Goal: Information Seeking & Learning: Learn about a topic

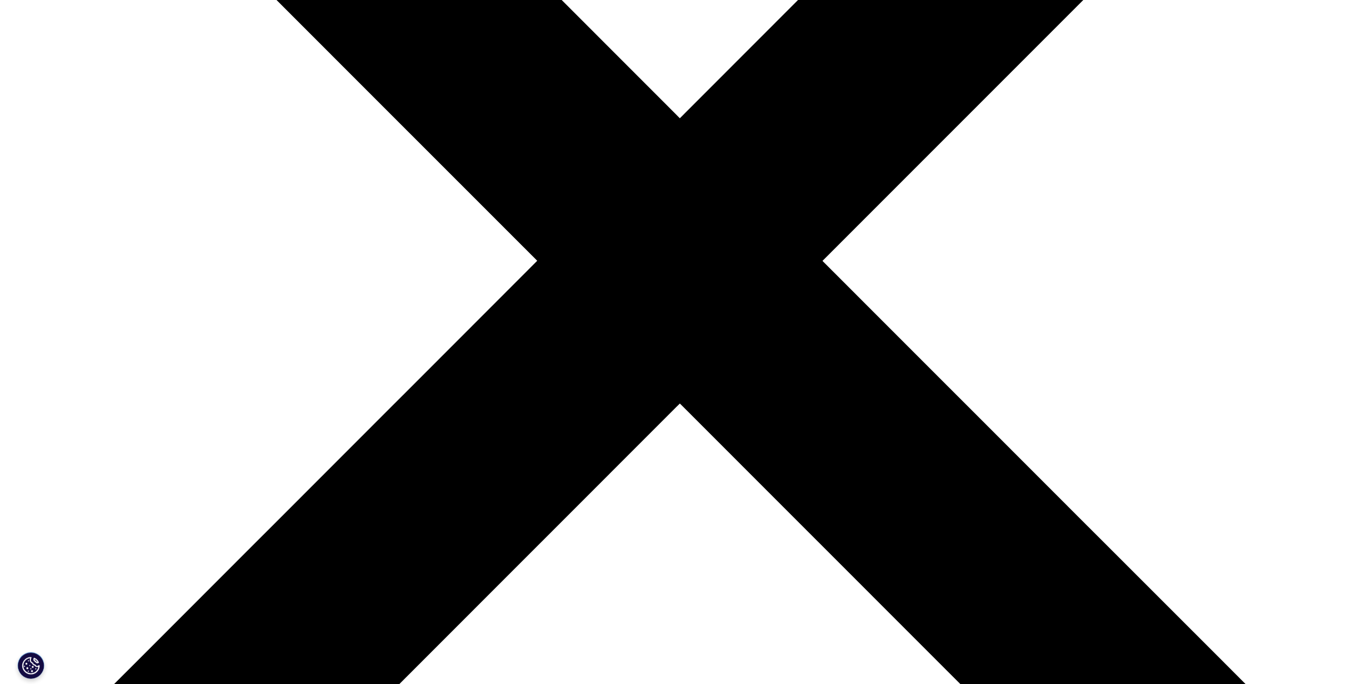
scroll to position [373, 0]
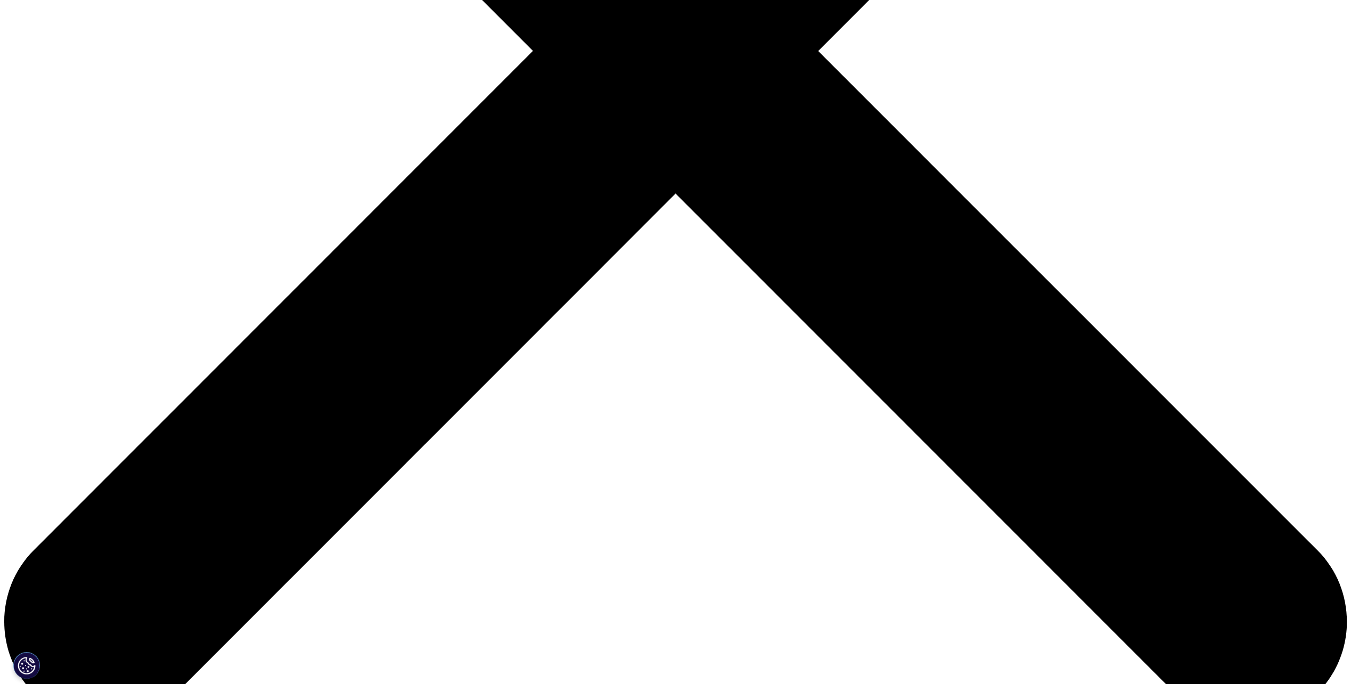
scroll to position [639, 0]
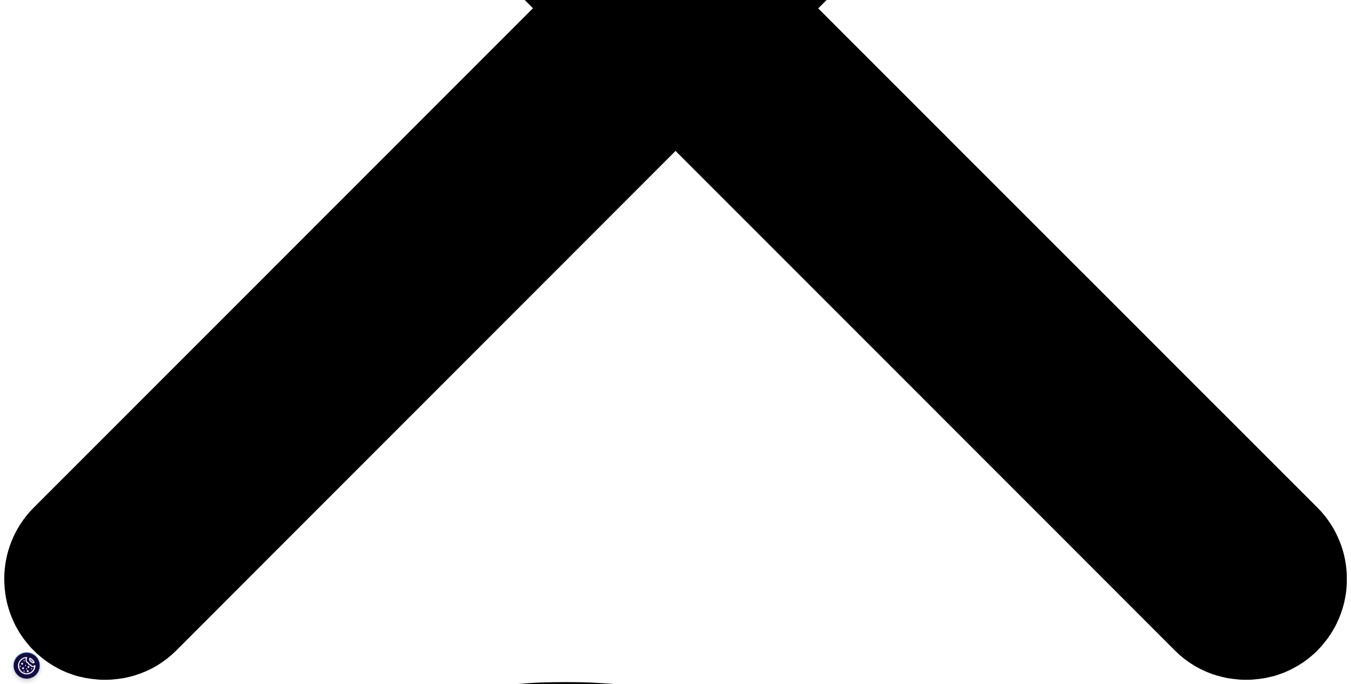
scroll to position [746, 0]
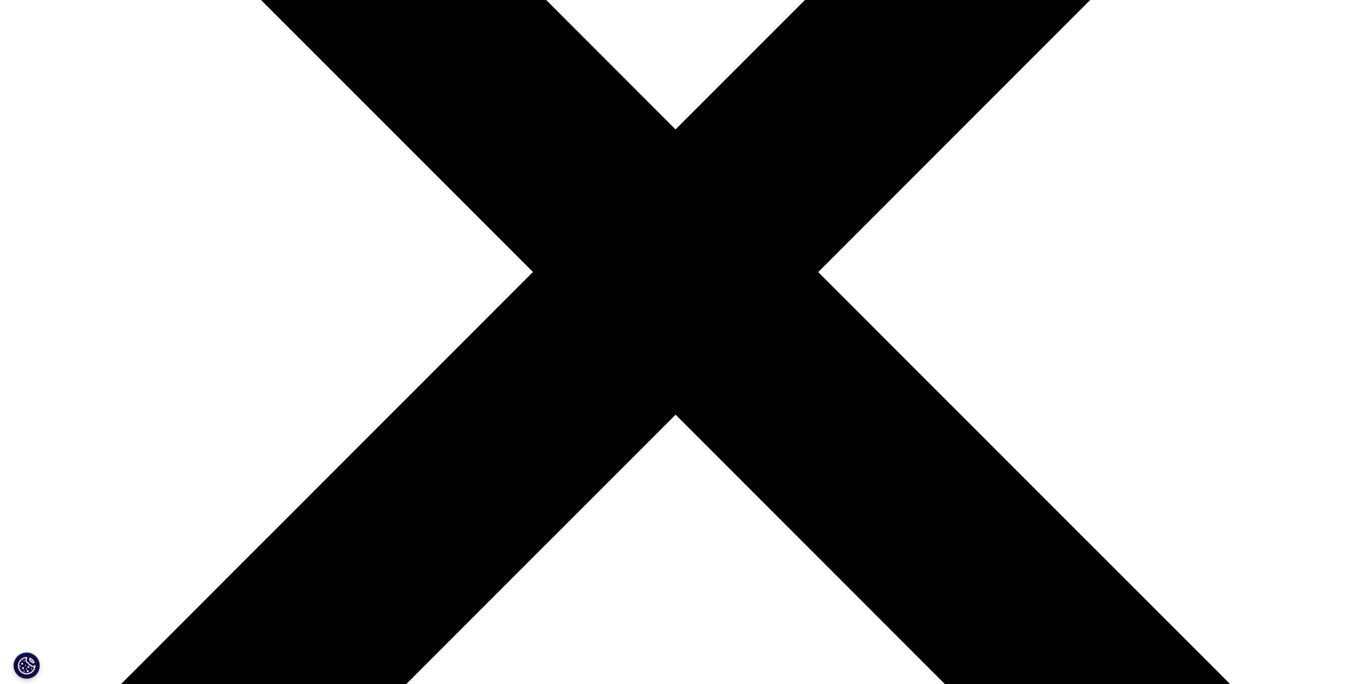
scroll to position [95, 0]
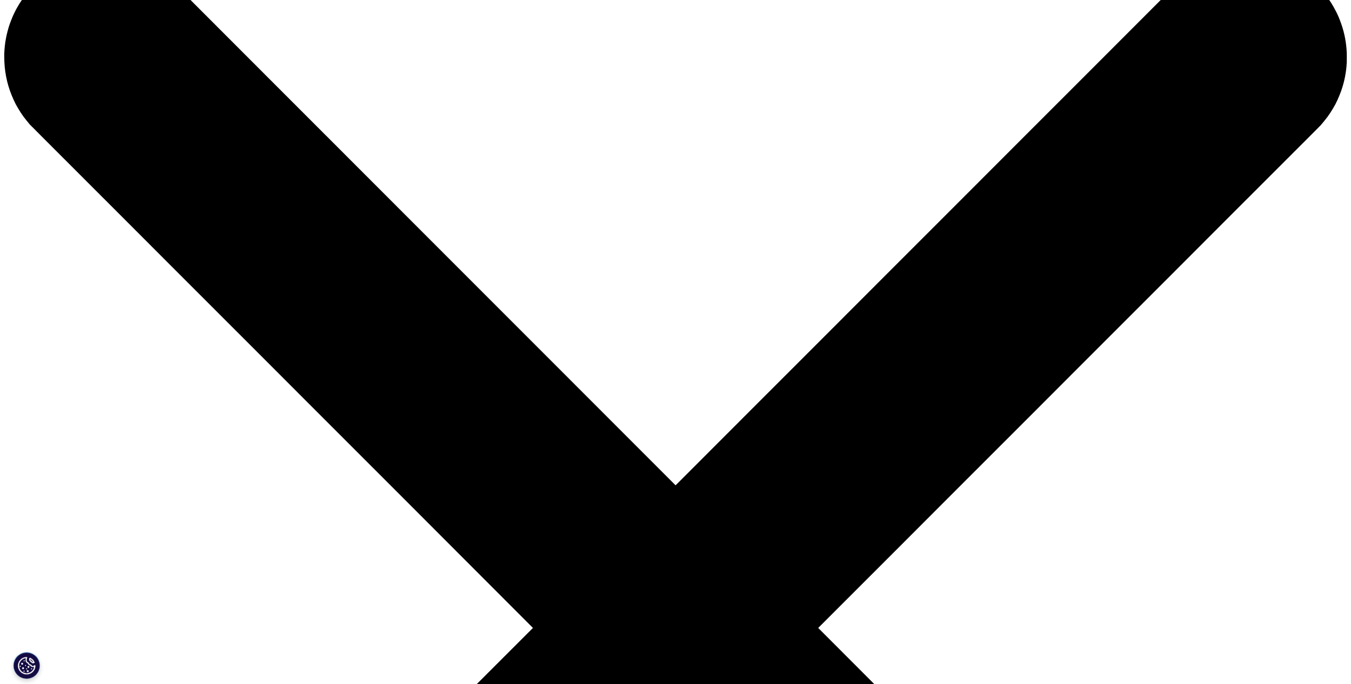
scroll to position [0, 0]
